Goal: Task Accomplishment & Management: Manage account settings

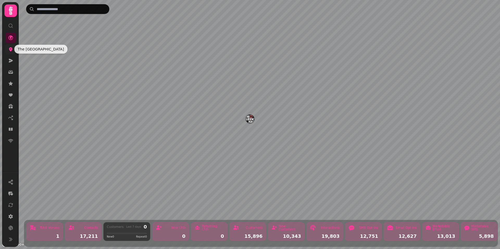
click at [10, 49] on icon at bounding box center [10, 49] width 3 height 4
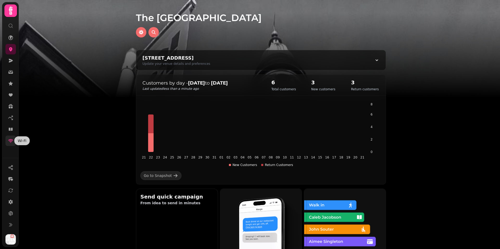
click at [9, 140] on icon at bounding box center [10, 141] width 5 height 4
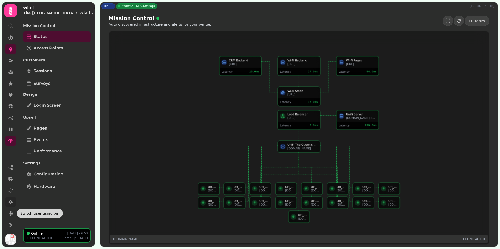
click at [8, 204] on icon at bounding box center [10, 201] width 5 height 5
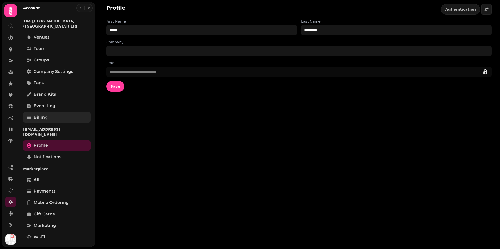
click at [42, 114] on span "Billing" at bounding box center [41, 117] width 14 height 6
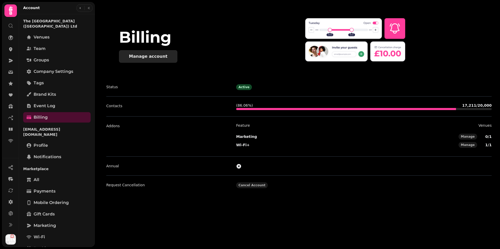
click at [136, 55] on div "Manage account" at bounding box center [148, 56] width 39 height 4
